Goal: Information Seeking & Learning: Learn about a topic

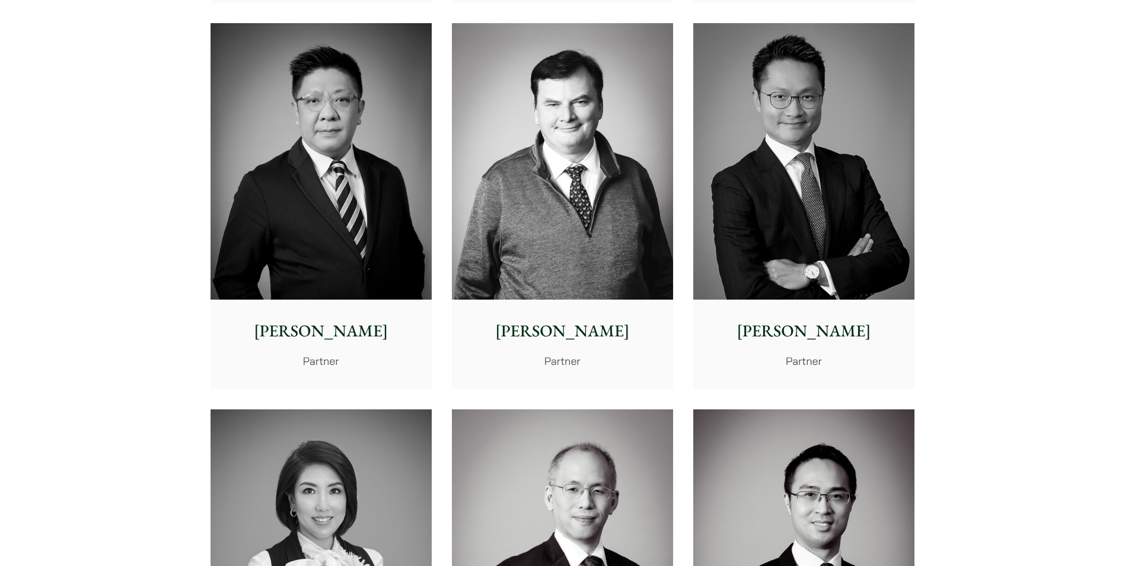
scroll to position [712, 0]
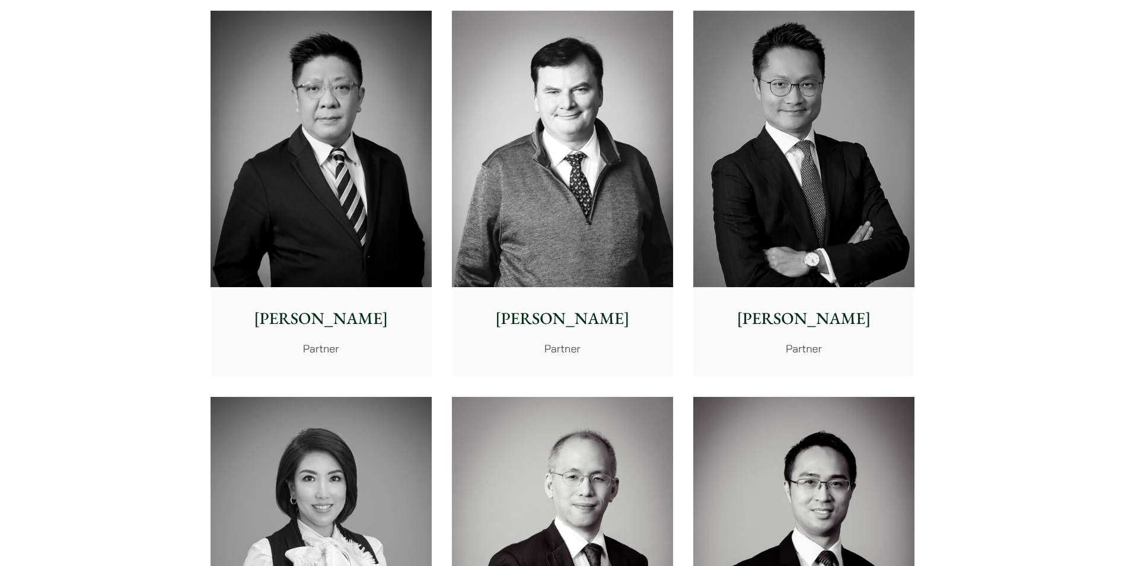
click at [276, 270] on img at bounding box center [321, 149] width 221 height 277
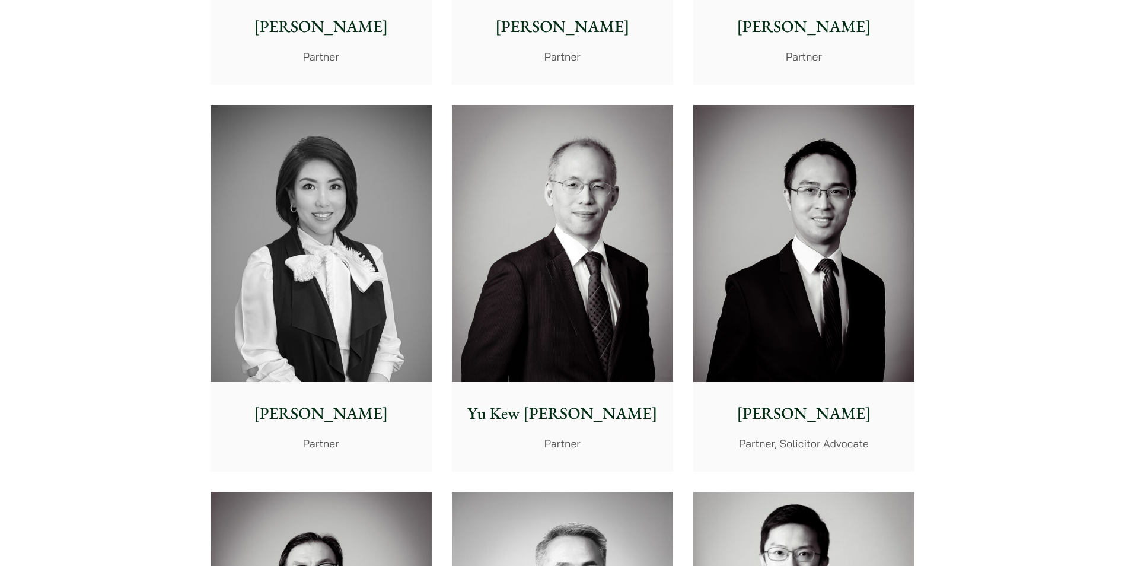
scroll to position [1008, 0]
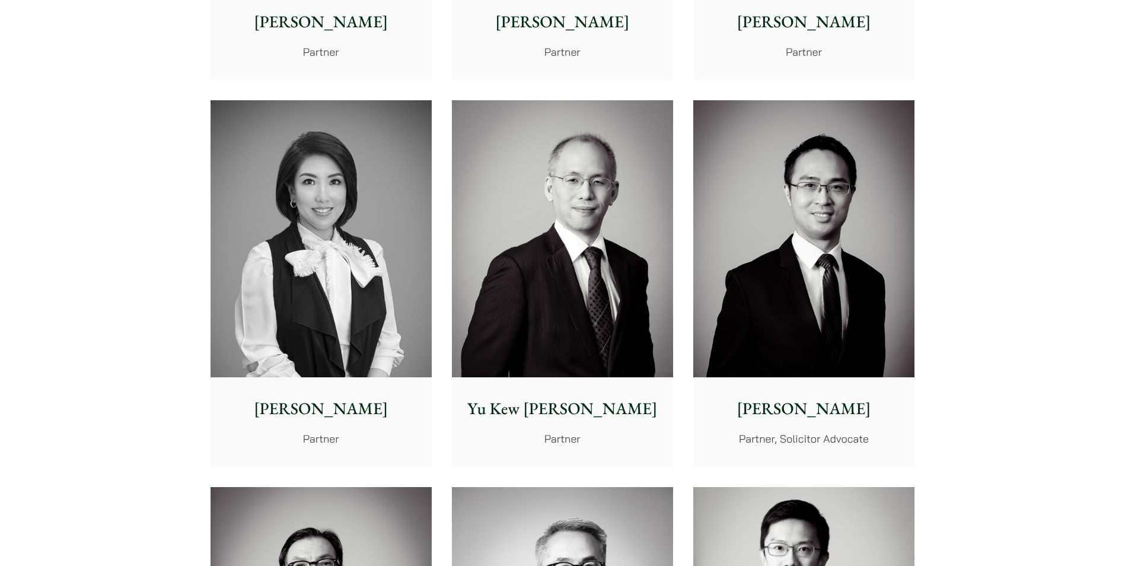
click at [826, 350] on img at bounding box center [803, 238] width 221 height 277
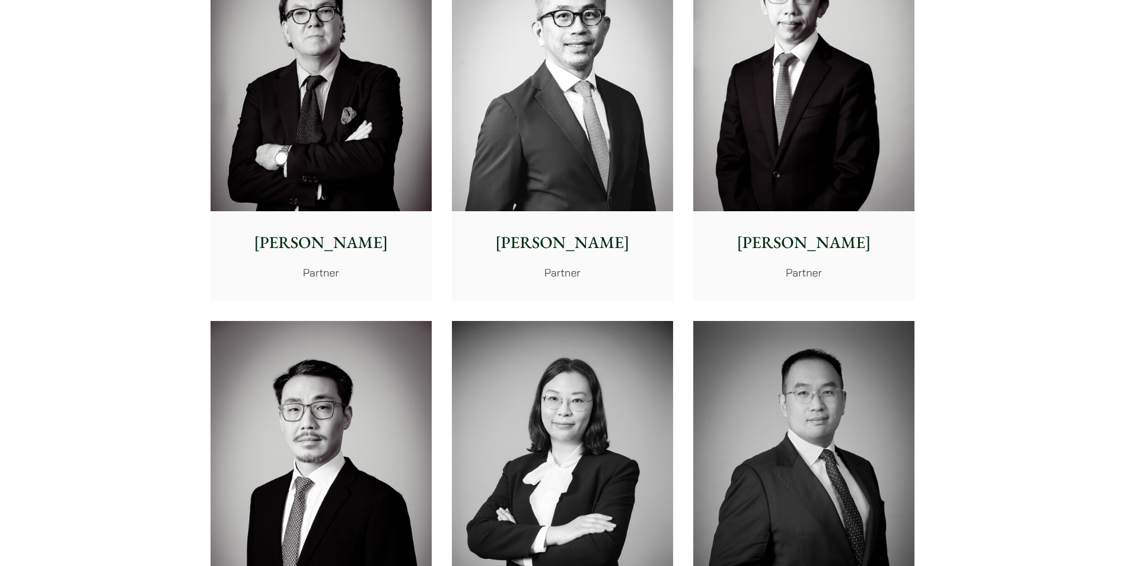
scroll to position [1720, 0]
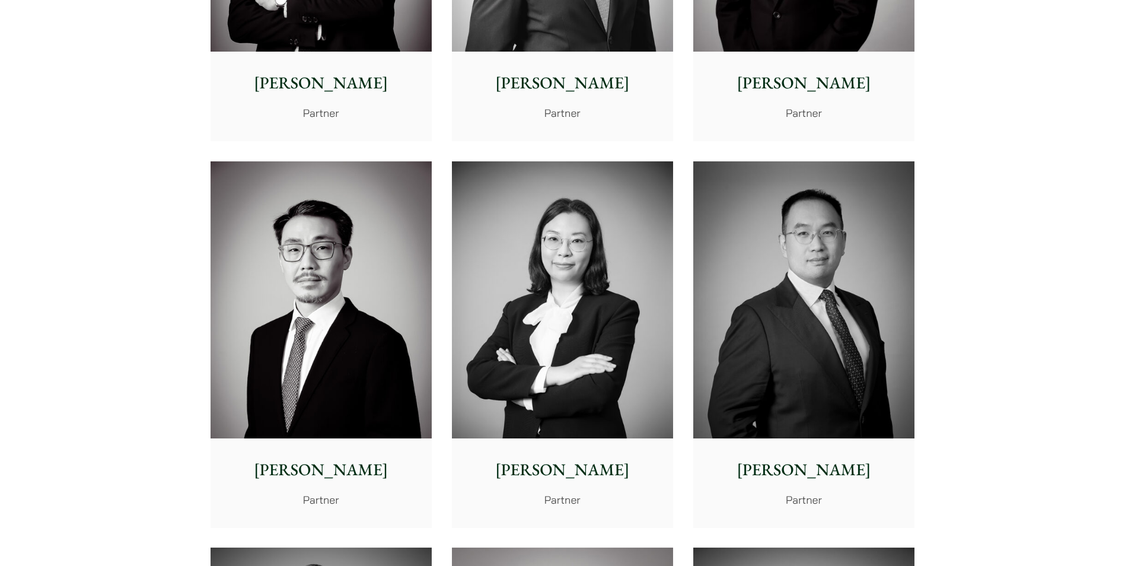
click at [795, 402] on img at bounding box center [803, 299] width 221 height 277
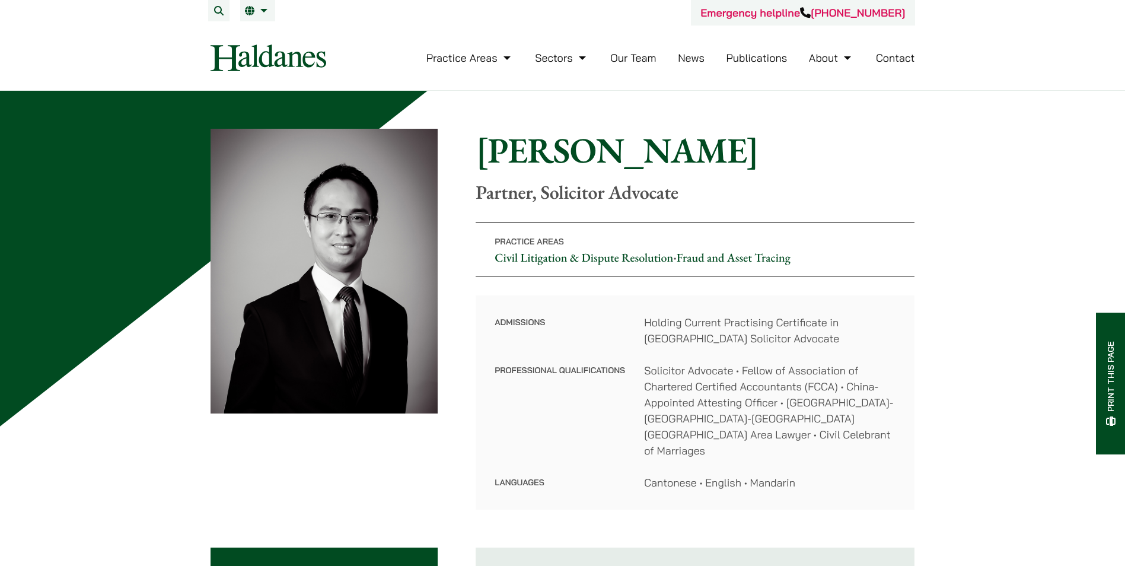
click at [278, 7] on div "Emergency helpline +852 9763 5524" at bounding box center [563, 13] width 705 height 26
click at [270, 8] on li "EN 繁" at bounding box center [257, 10] width 35 height 21
click at [269, 34] on link "繁" at bounding box center [317, 35] width 154 height 24
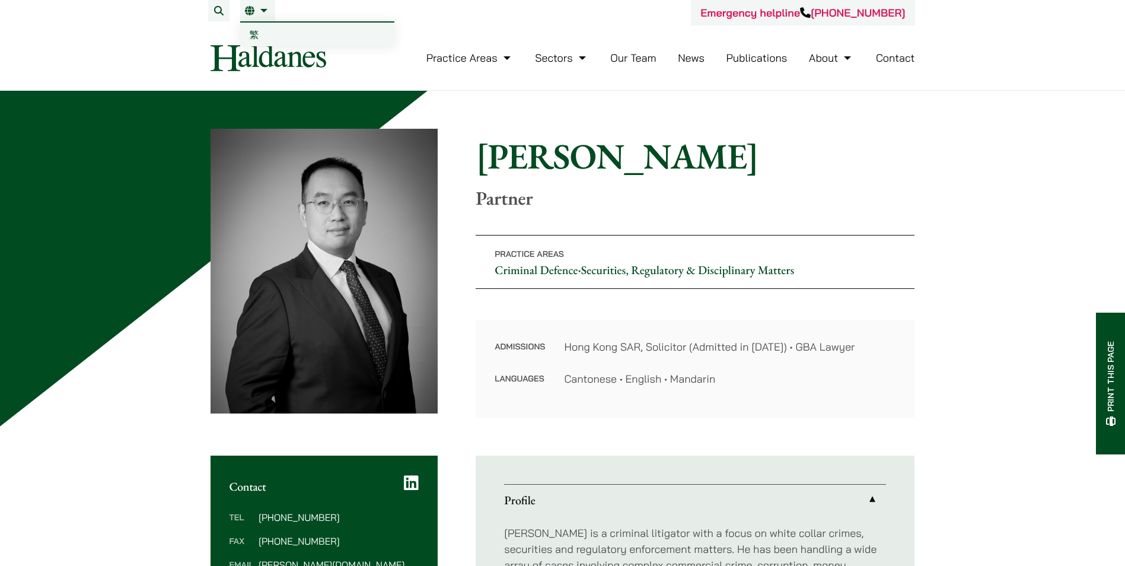
click at [260, 4] on li "EN 繁" at bounding box center [257, 10] width 35 height 21
click at [264, 31] on link "繁" at bounding box center [317, 35] width 154 height 24
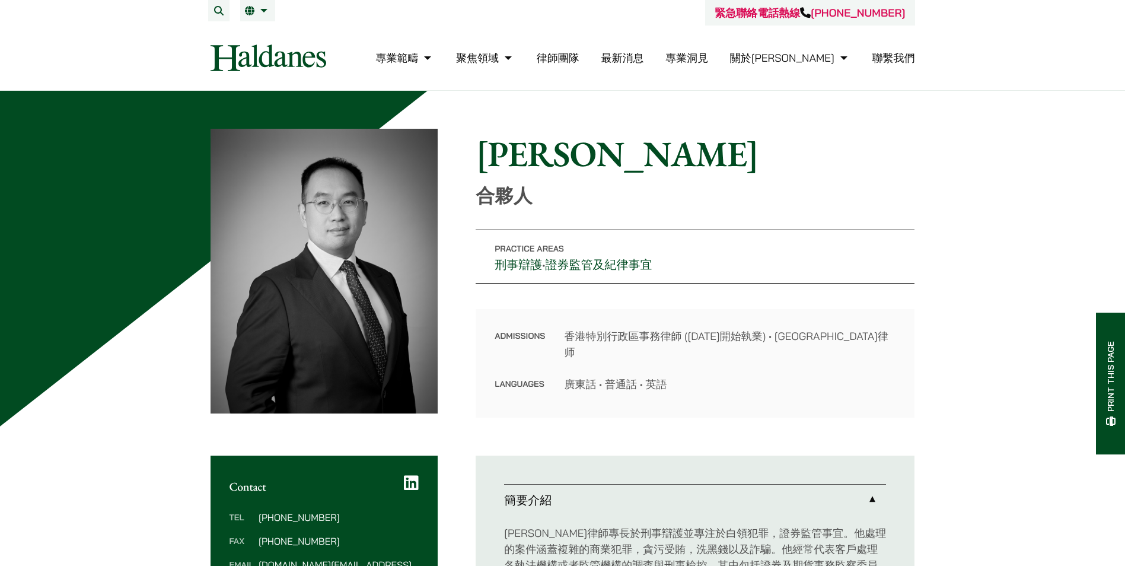
click at [723, 138] on h1 "[PERSON_NAME]" at bounding box center [695, 153] width 439 height 43
click at [515, 140] on h1 "[PERSON_NAME]" at bounding box center [695, 153] width 439 height 43
drag, startPoint x: 515, startPoint y: 140, endPoint x: 641, endPoint y: 168, distance: 128.9
click at [641, 168] on h1 "[PERSON_NAME]" at bounding box center [695, 153] width 439 height 43
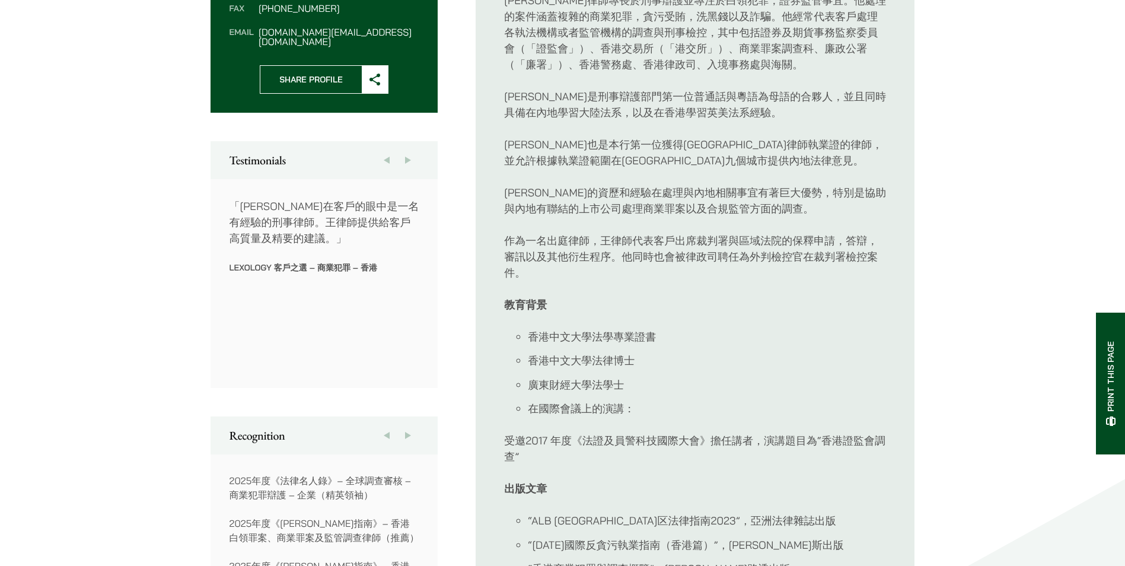
scroll to position [534, 0]
click at [658, 234] on p "作為一名出庭律師，王律師代表客戶出席裁判署與區域法院的保釋申請，答辯，審訊以及其他衍生程序。他同時也會被律政司聘任為外判檢控官在裁判署檢控案件。" at bounding box center [695, 255] width 382 height 48
click at [606, 167] on div "王宇律師專長於刑事辯護並專注於白領犯罪，證券監管事宜。他處理的案件涵蓋複雜的商業犯罪，貪污受賄，洗黑錢以及詐騙。他經常代表客戶處理各執法機構或者監管機構的調查…" at bounding box center [695, 284] width 382 height 604
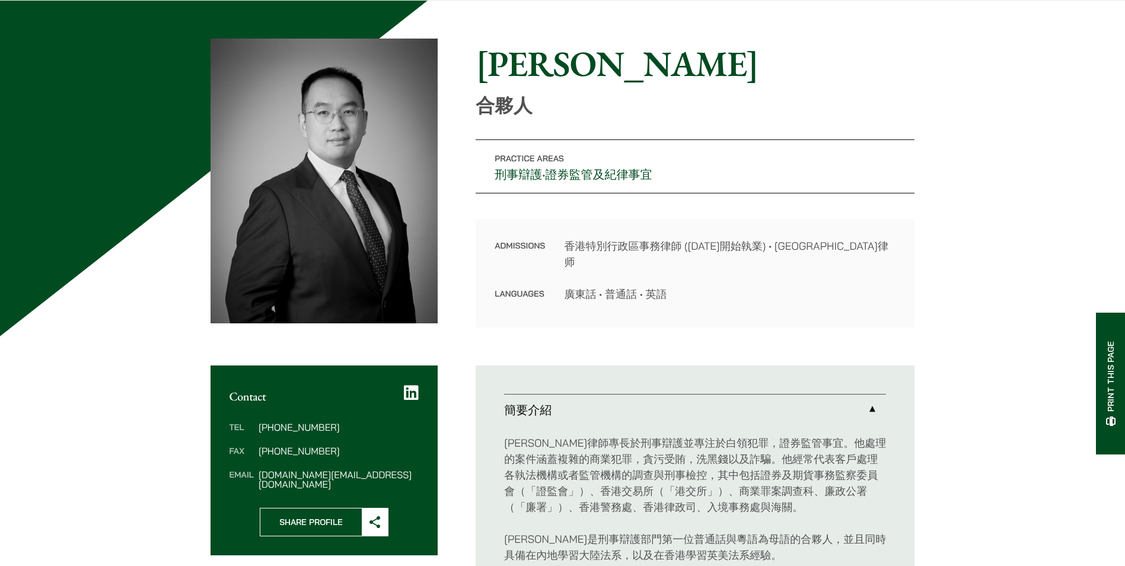
scroll to position [0, 0]
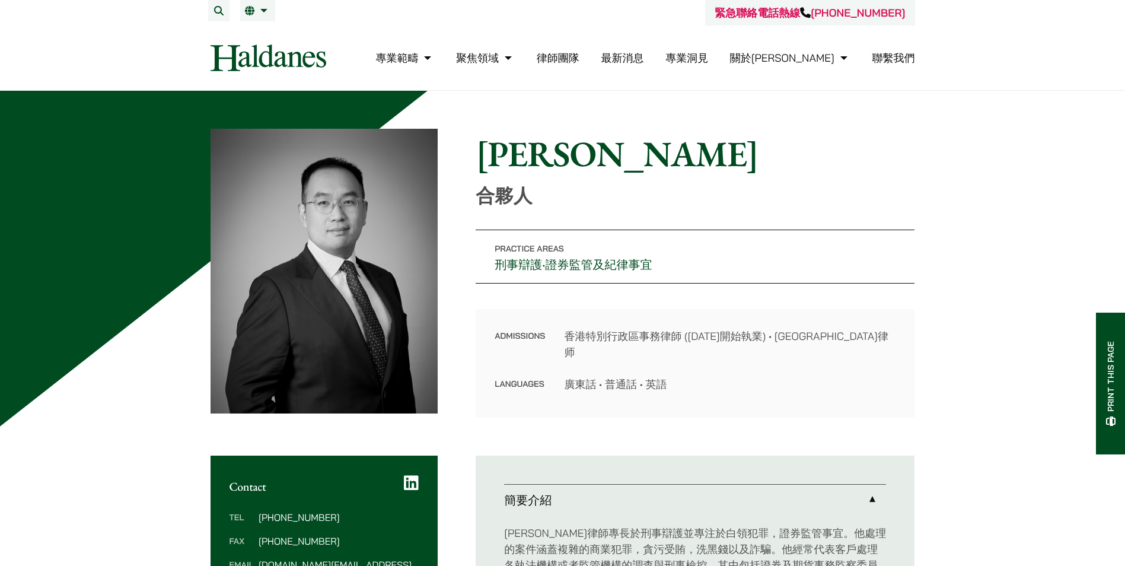
click at [633, 173] on h1 "王宇" at bounding box center [695, 153] width 439 height 43
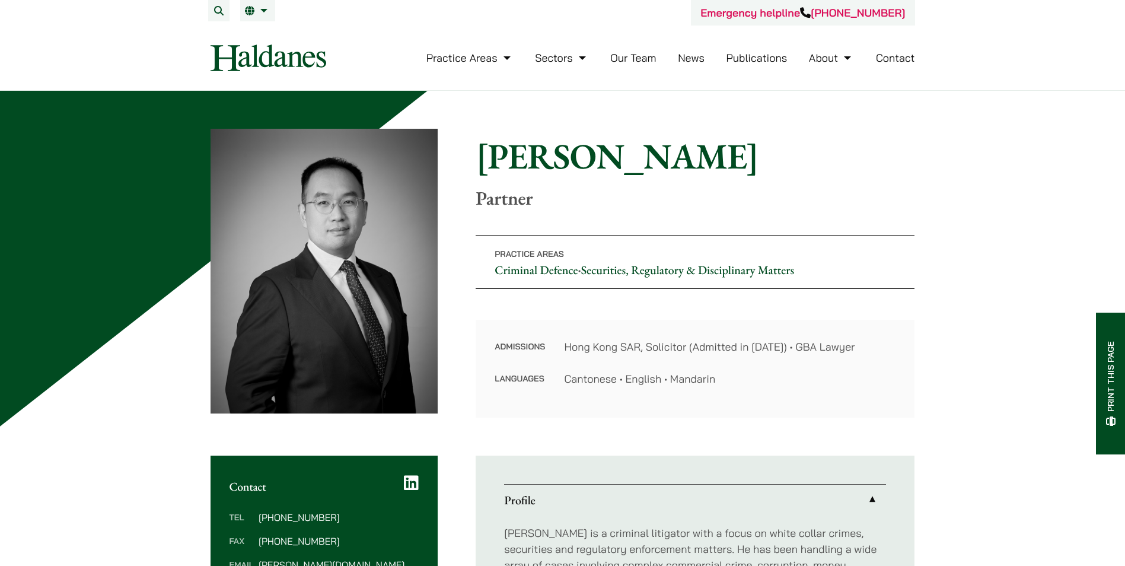
scroll to position [119, 0]
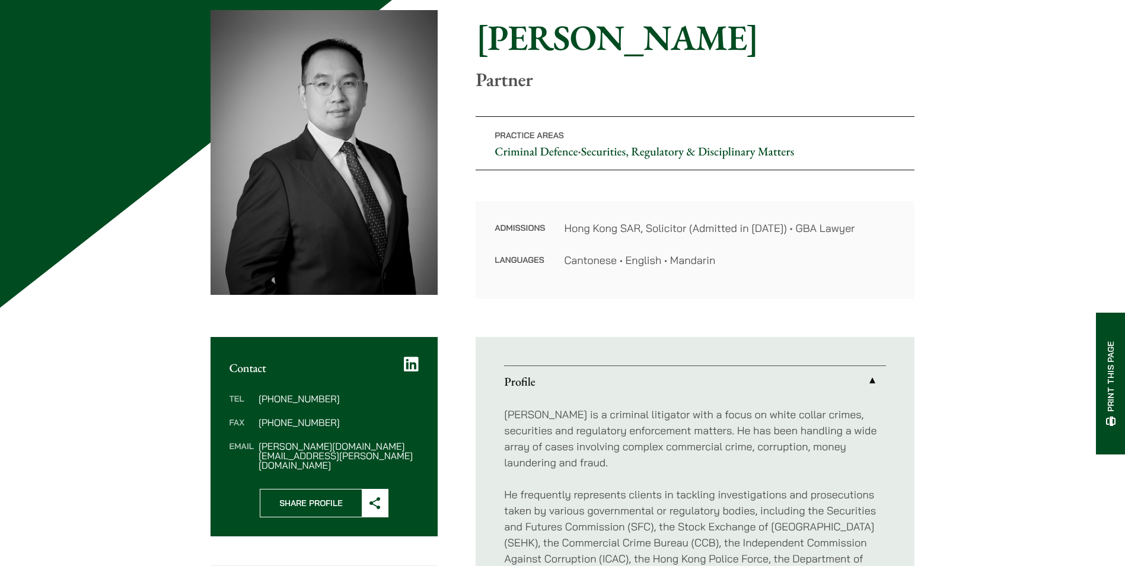
click at [708, 69] on p "Partner" at bounding box center [695, 79] width 439 height 23
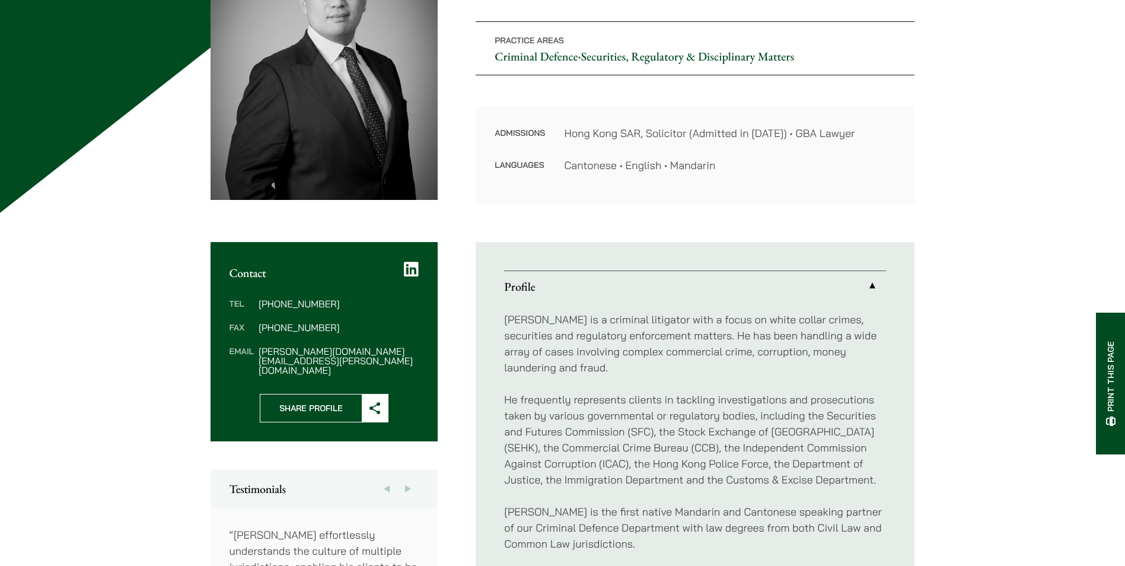
scroll to position [297, 0]
